Goal: Find specific page/section: Find specific page/section

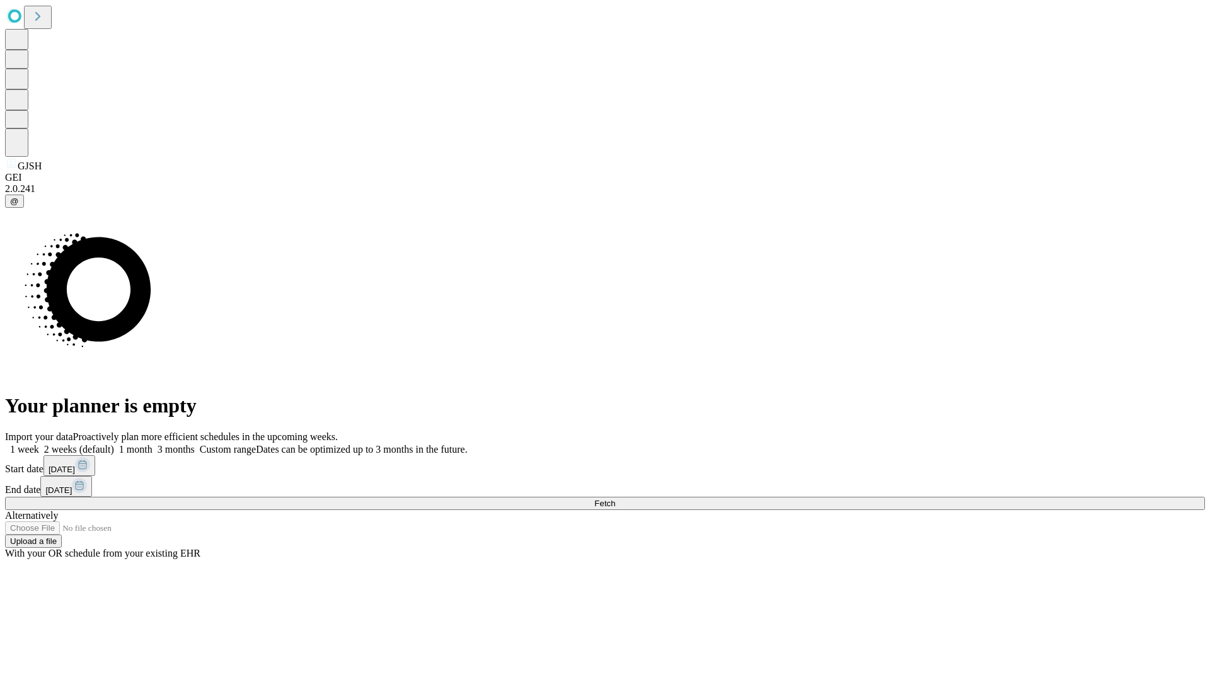
click at [615, 499] on span "Fetch" at bounding box center [604, 503] width 21 height 9
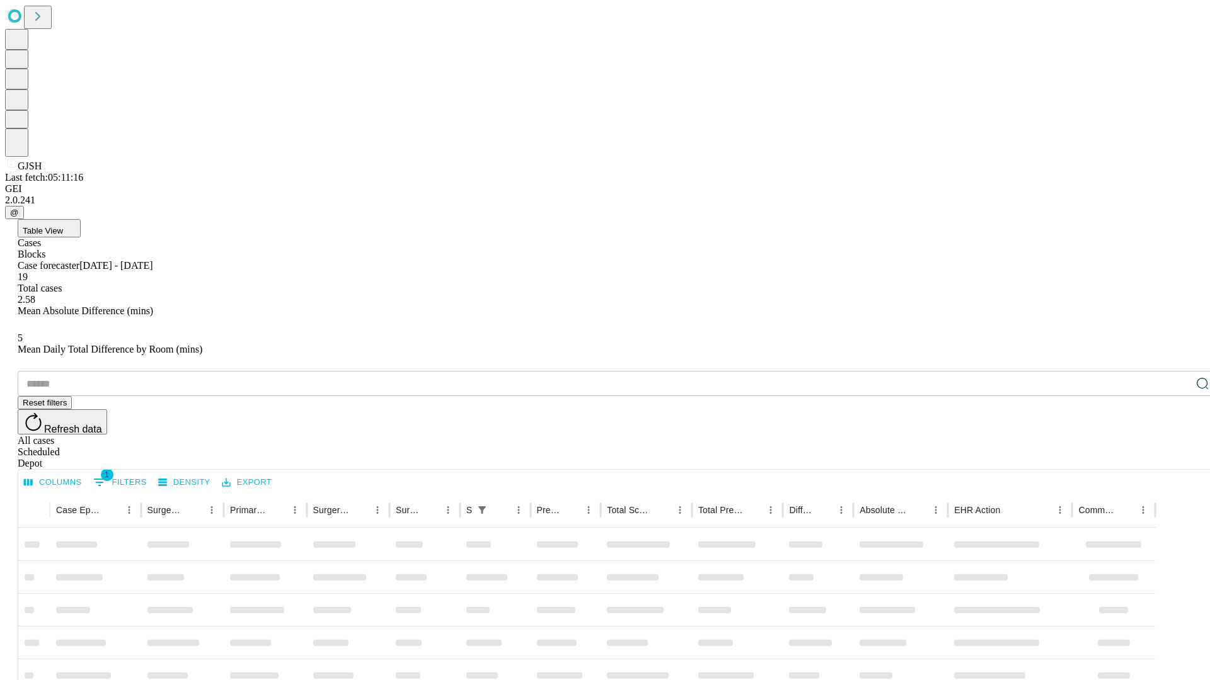
click at [1177, 458] on div "Depot" at bounding box center [618, 463] width 1200 height 11
